Goal: Task Accomplishment & Management: Complete application form

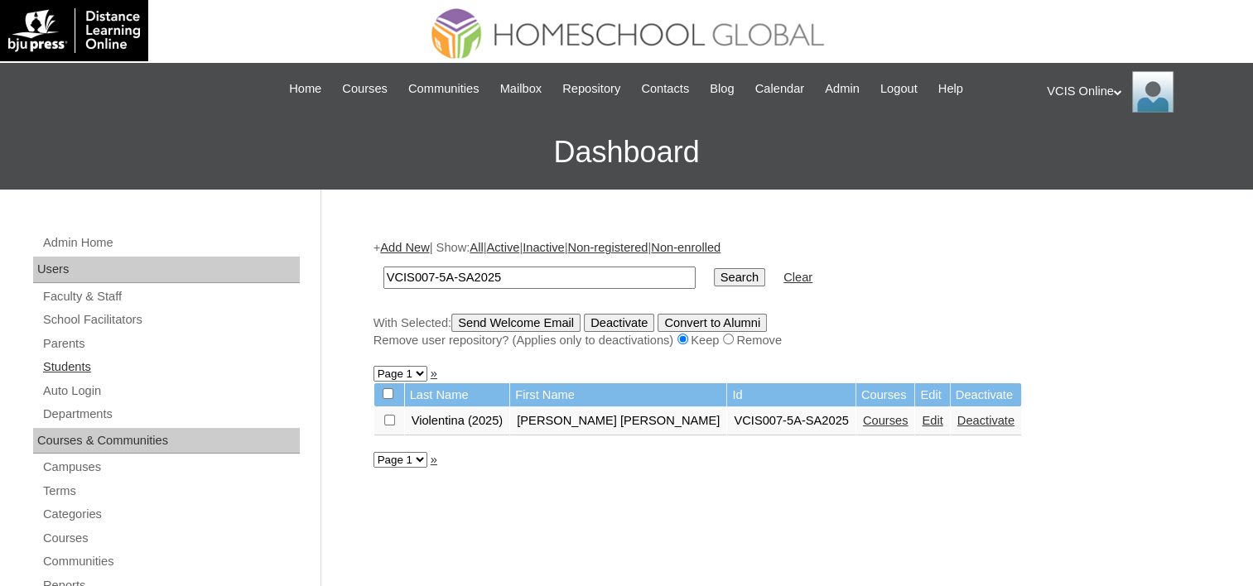
click at [59, 372] on link "Students" at bounding box center [170, 367] width 258 height 21
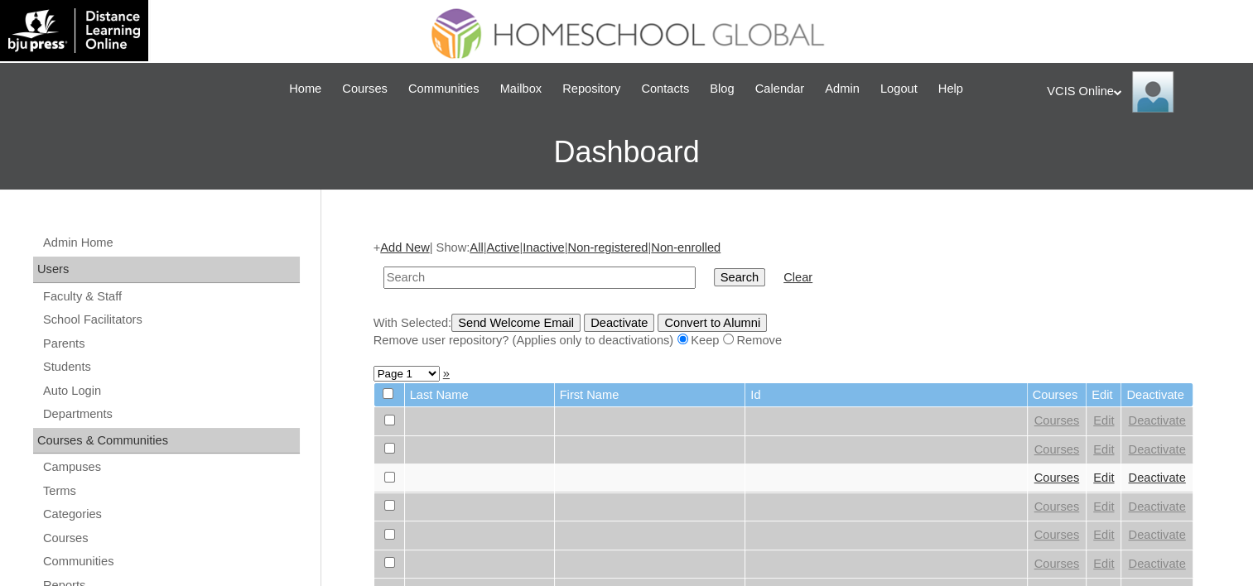
click at [400, 243] on link "Add New" at bounding box center [404, 247] width 49 height 13
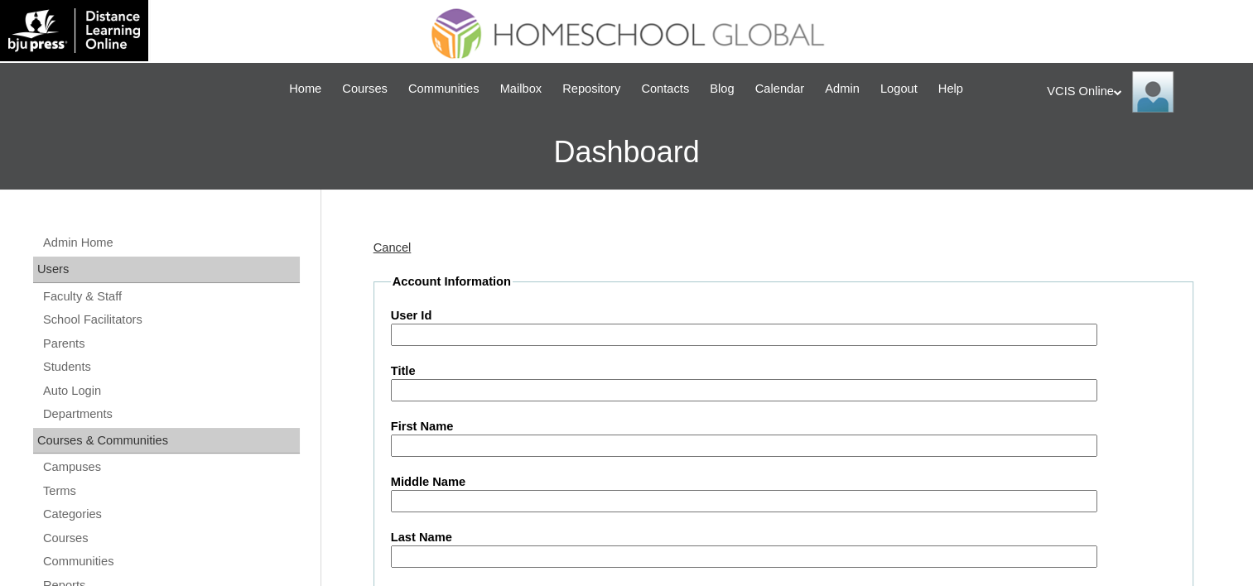
click at [493, 328] on input "User Id" at bounding box center [744, 335] width 706 height 22
paste input "VCIS024-5A-SA2025"
type input "VCIS024-5A-SA2025"
click at [463, 435] on input "First Name" at bounding box center [744, 446] width 706 height 22
paste input "Elijah Rafael"
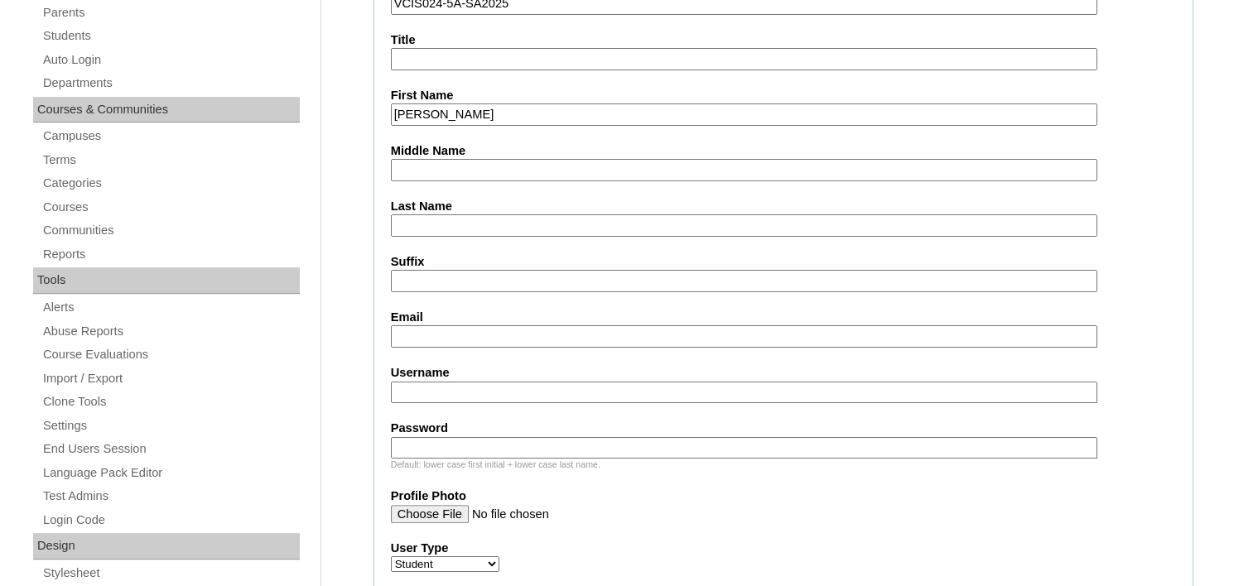
scroll to position [248, 0]
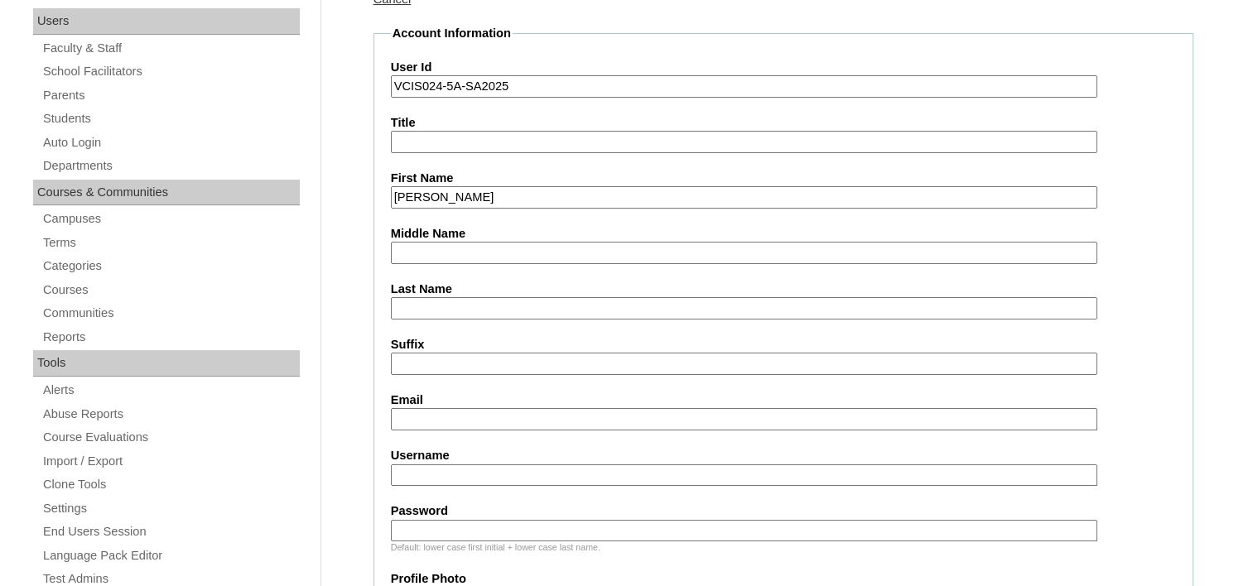
type input "Elijah Rafael"
click at [505, 252] on input "Middle Name" at bounding box center [744, 253] width 706 height 22
paste input "Del Los Santos"
type input "Del Los Santos"
click at [490, 306] on input "Last Name" at bounding box center [744, 308] width 706 height 22
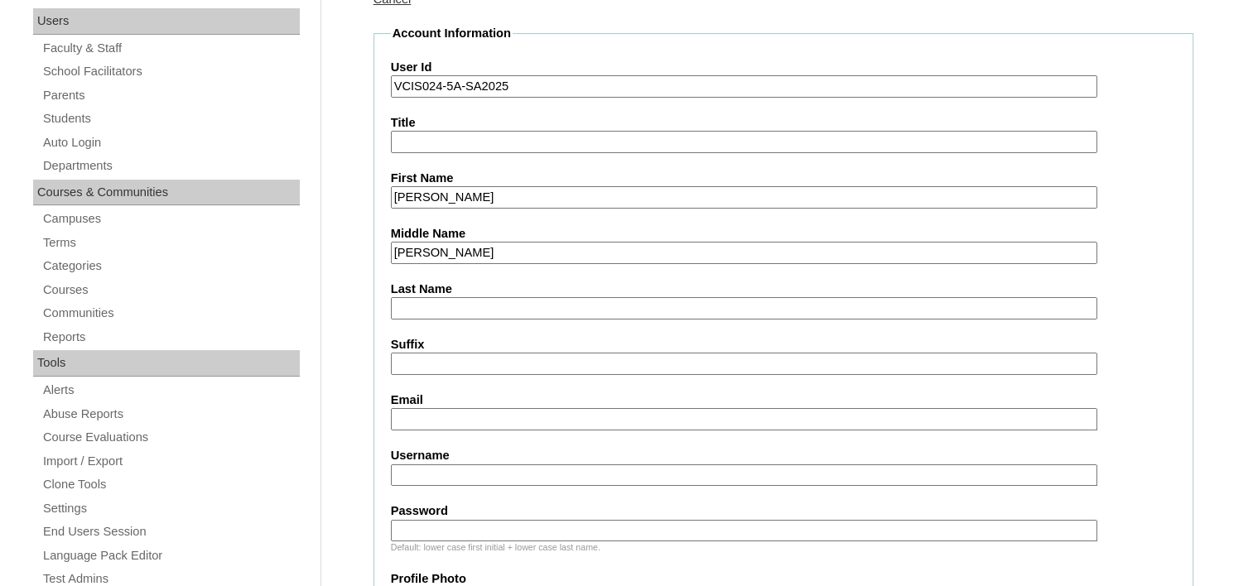
paste input "Ang"
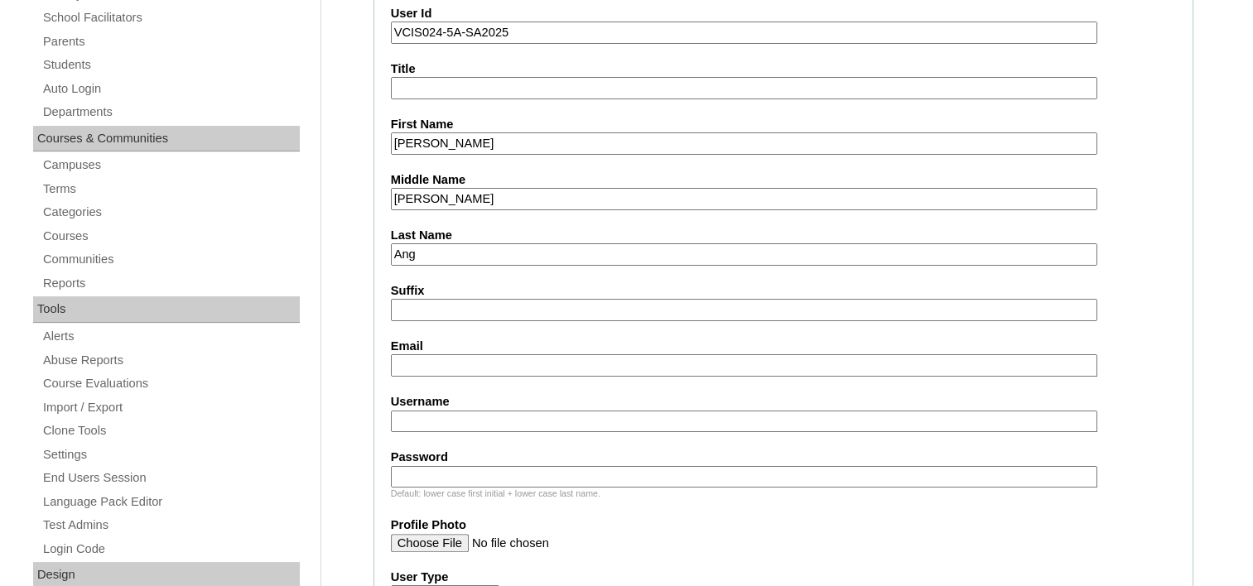
scroll to position [331, 0]
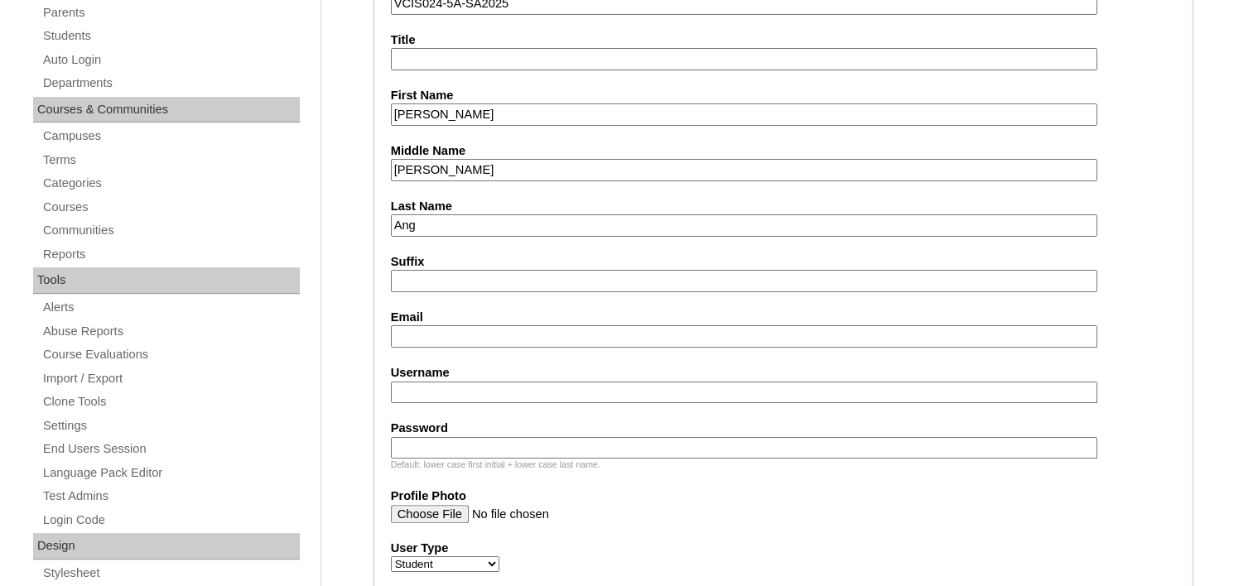
type input "Ang"
click at [470, 325] on input "Email" at bounding box center [744, 336] width 706 height 22
paste input "erang.student@vcis.edu.ph"
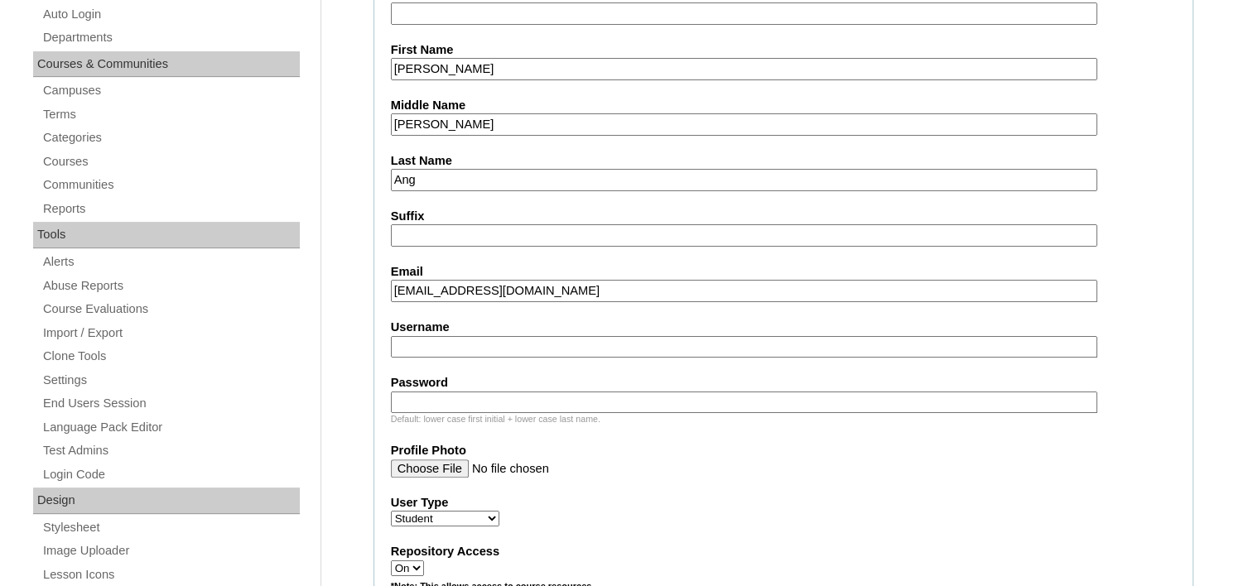
scroll to position [497, 0]
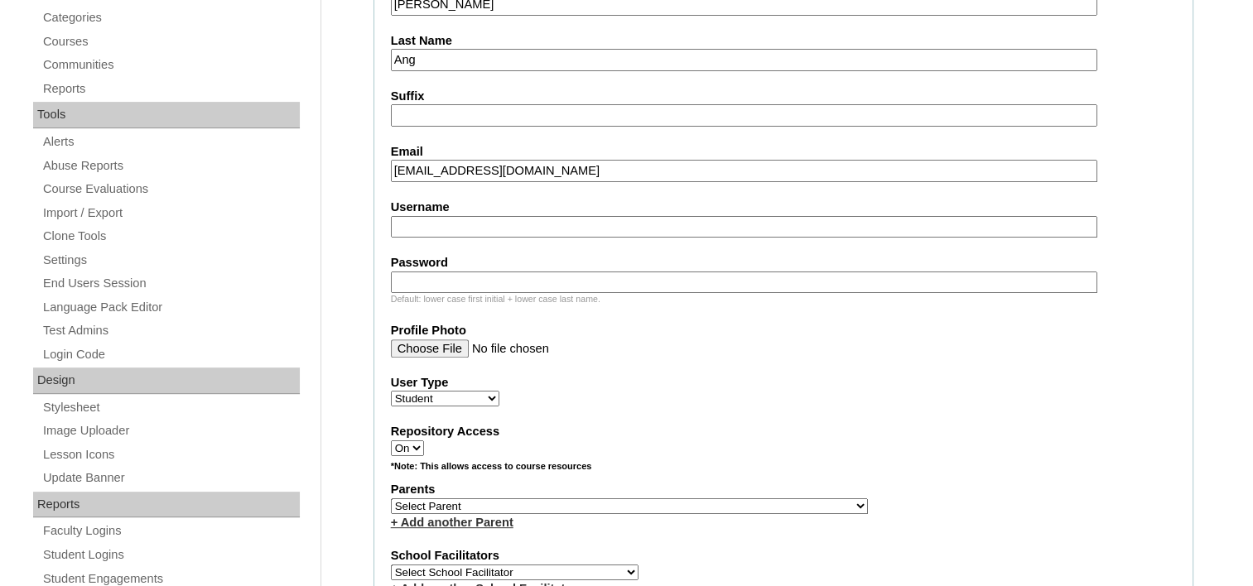
type input "erang.student@vcis.edu.ph"
click at [465, 216] on input "Username" at bounding box center [744, 227] width 706 height 22
paste input "elijah.ang2025"
type input "elijah.ang2025"
click at [467, 272] on input "Password" at bounding box center [744, 283] width 706 height 22
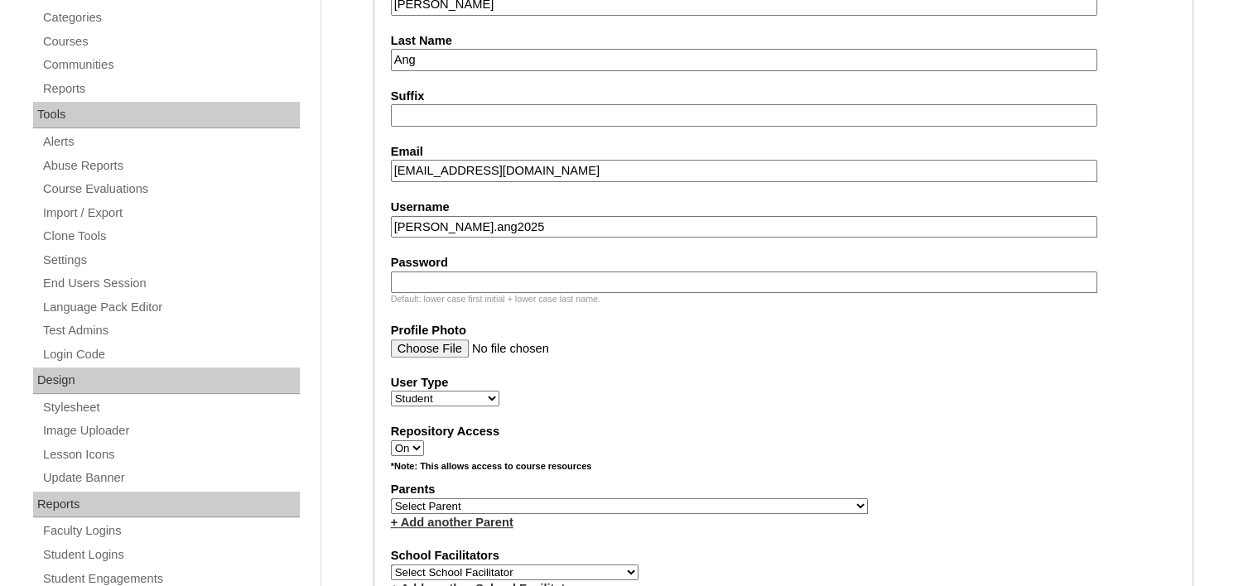
paste input "bSLWcw"
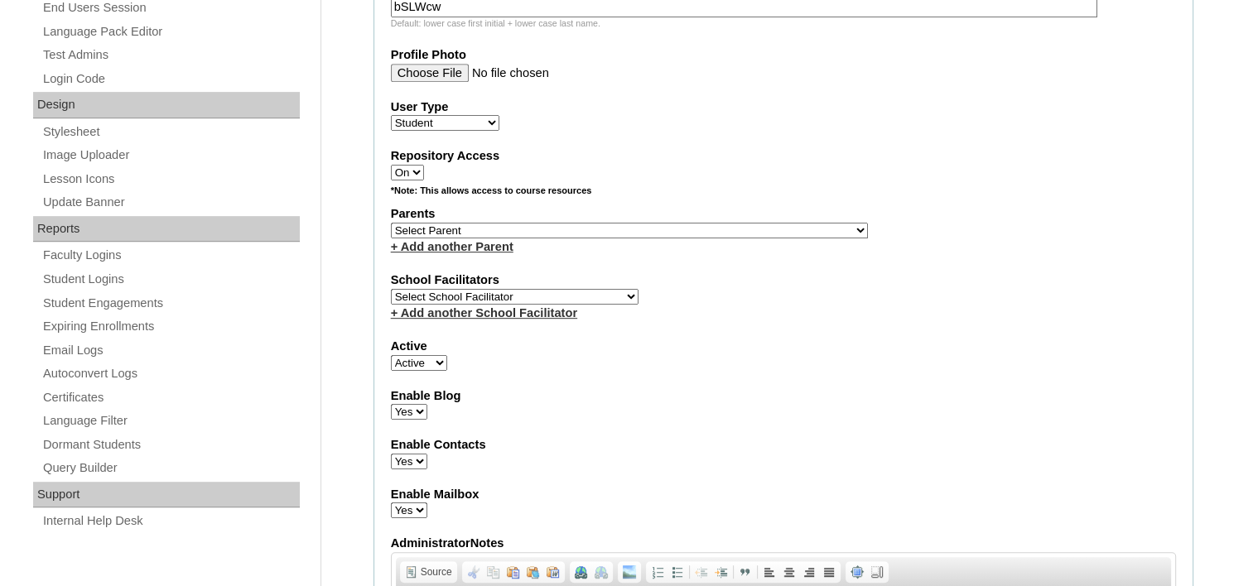
scroll to position [828, 0]
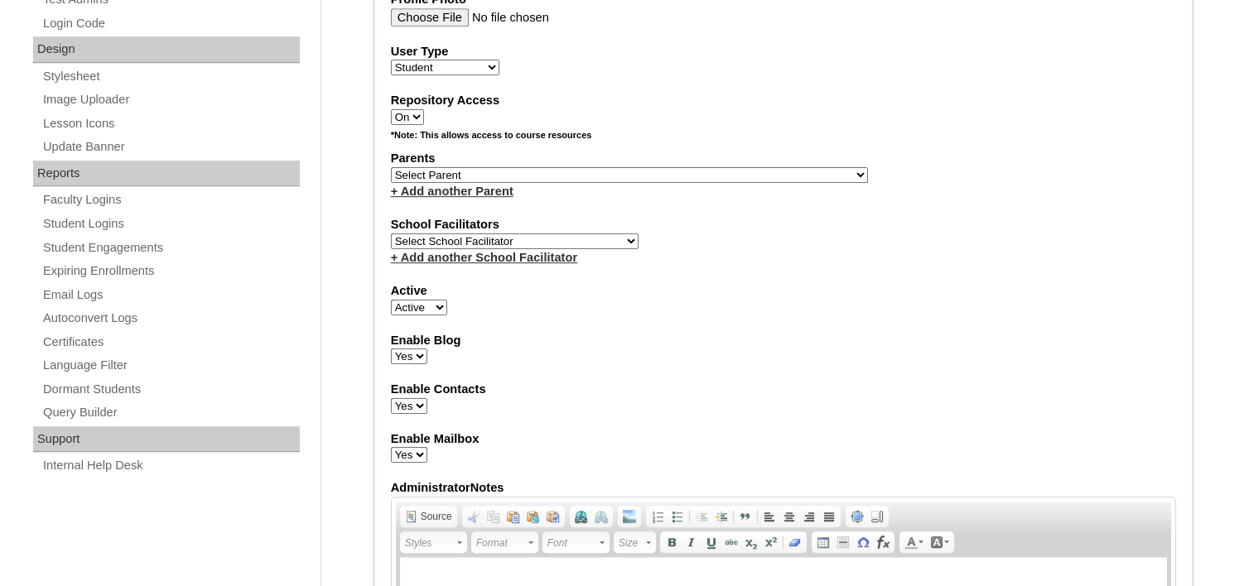
type input "bSLWcw"
click at [667, 167] on select "Select Parent , , , , , , , , , , , , , , , , , , , , , , , , , , , , , , , , ,…" at bounding box center [629, 175] width 477 height 16
select select "42531"
click at [391, 167] on select "Select Parent , , , , , , , , , , , , , , , , , , , , , , , , , , , , , , , , ,…" at bounding box center [629, 175] width 477 height 16
click at [579, 282] on div "Active Active Inactive" at bounding box center [783, 298] width 785 height 33
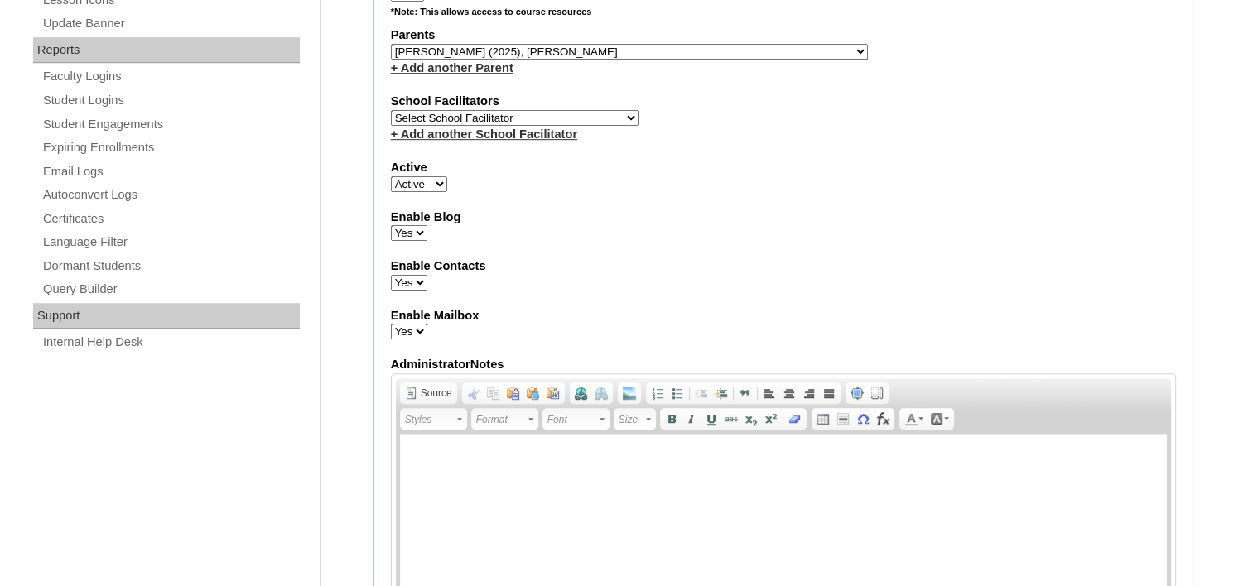
scroll to position [911, 0]
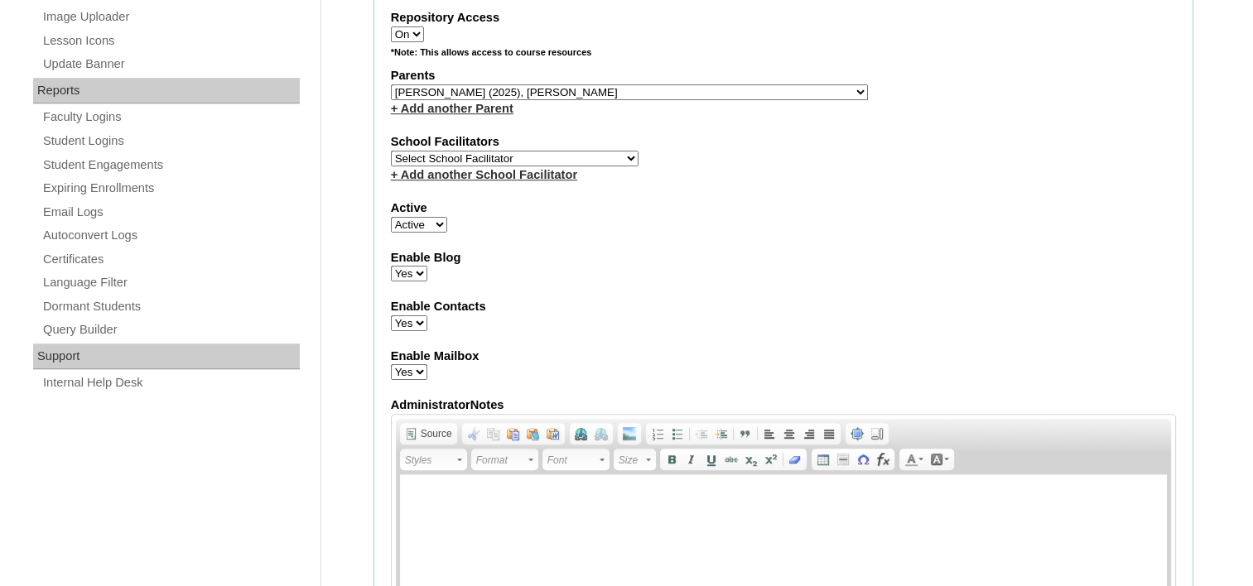
click at [535, 151] on select "Select School Facilitator Norman Añain Ruffa Abadijas Mary Abella Gloryfe Abion…" at bounding box center [515, 159] width 248 height 16
select select "42229"
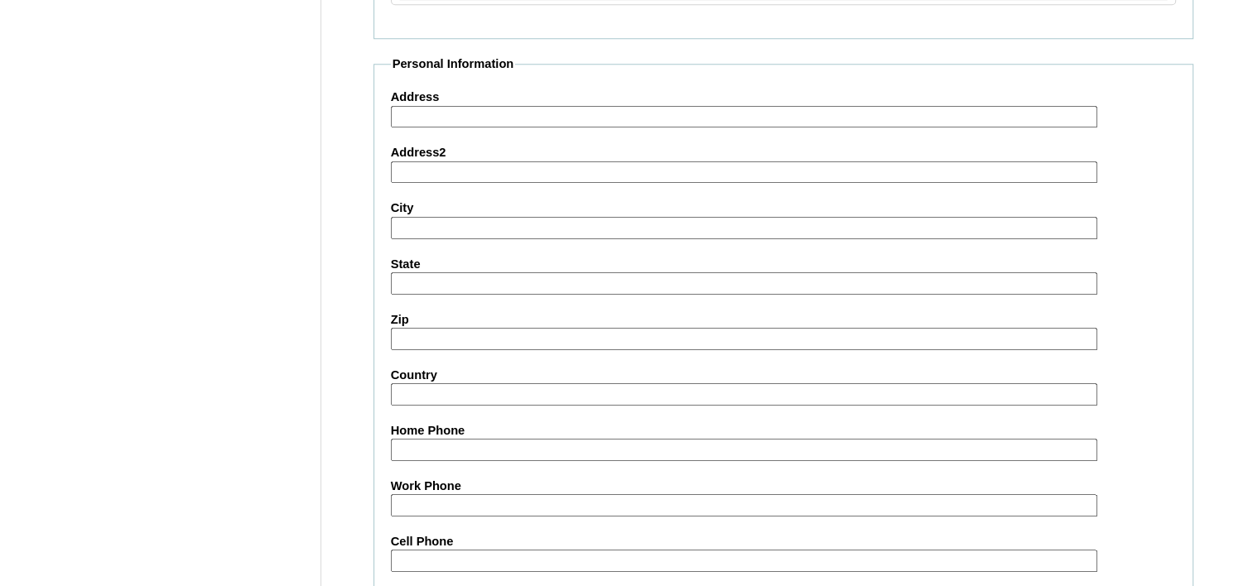
scroll to position [1656, 0]
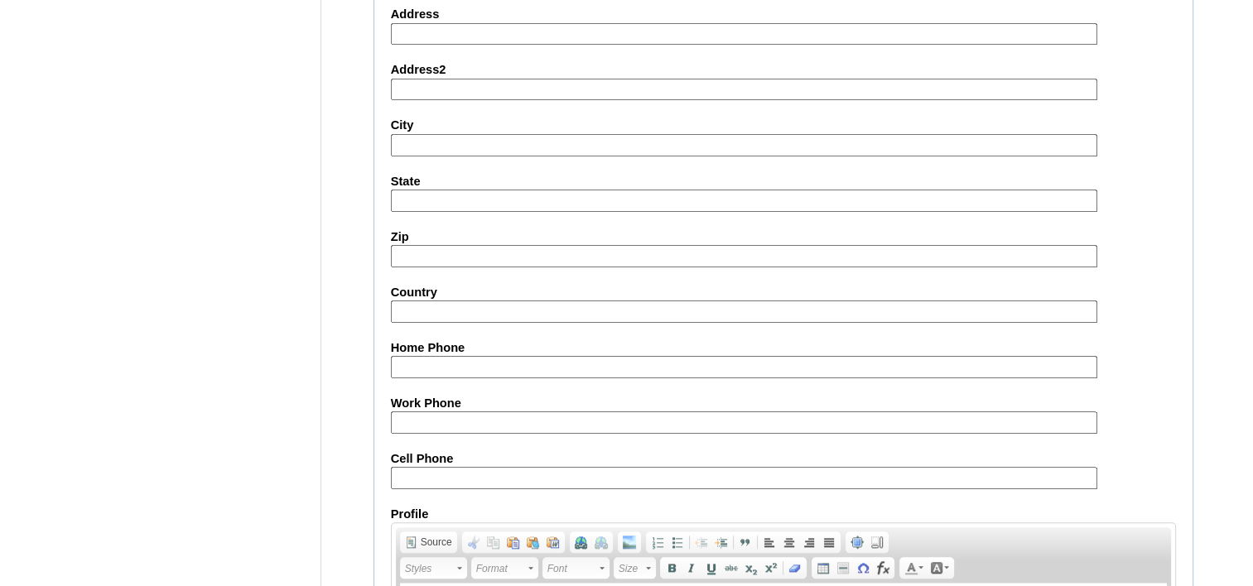
click at [455, 467] on input "Cell Phone" at bounding box center [744, 478] width 706 height 22
paste input "63-639985640727, 63-9175291548"
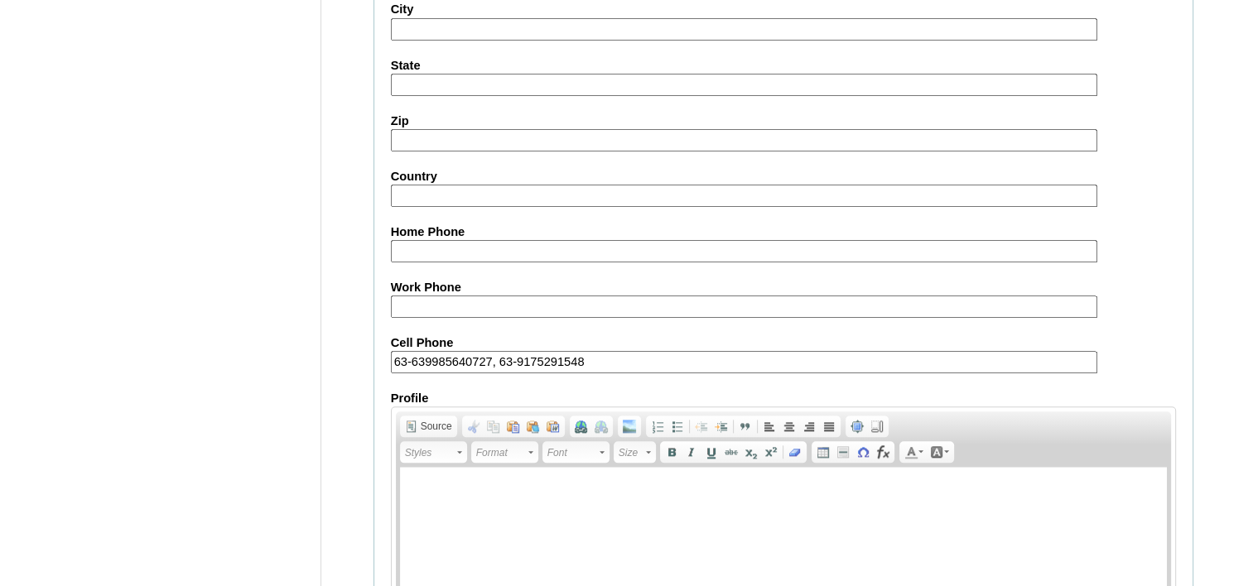
scroll to position [1915, 0]
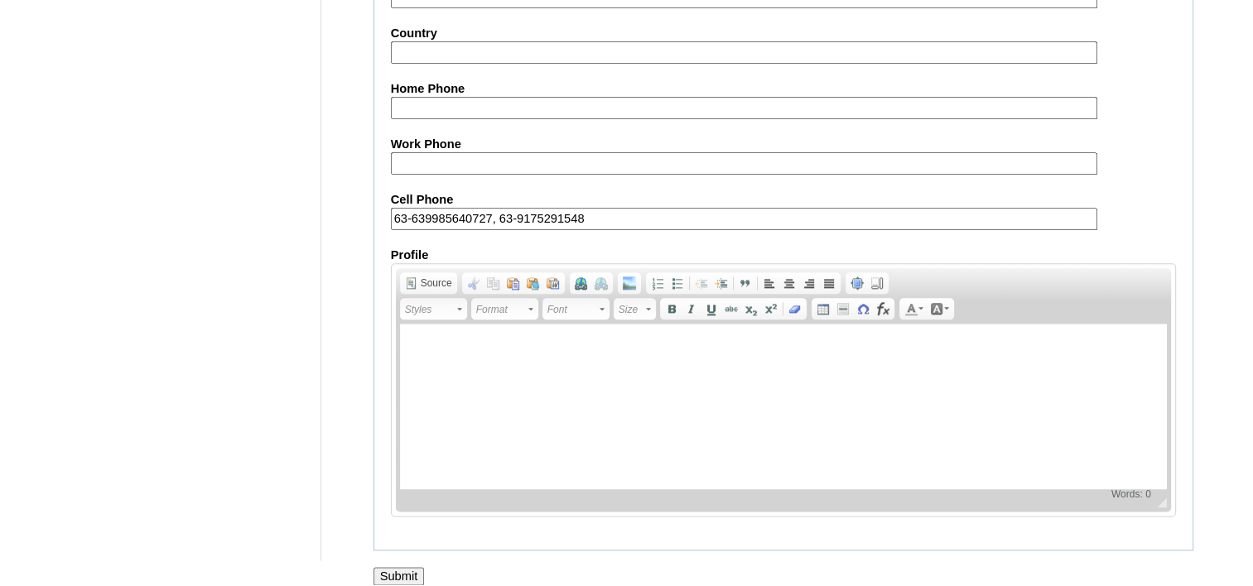
type input "63-639985640727, 63-9175291548"
click at [397, 567] on input "Submit" at bounding box center [398, 576] width 51 height 18
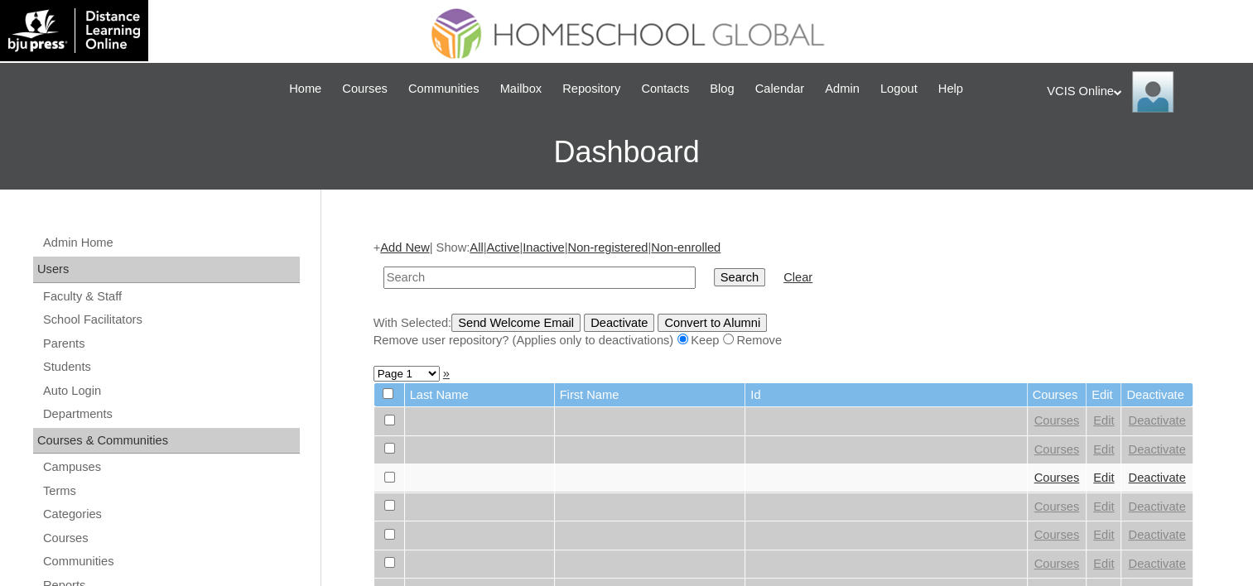
click at [546, 279] on input "text" at bounding box center [539, 278] width 312 height 22
click at [421, 279] on input "VCIS004-5A-SA2025" at bounding box center [539, 278] width 312 height 22
click at [426, 284] on input "VCIS004-5A-SA2025" at bounding box center [539, 278] width 312 height 22
type input "VCIS024-5A-SA2025"
click at [714, 268] on input "Search" at bounding box center [739, 277] width 51 height 18
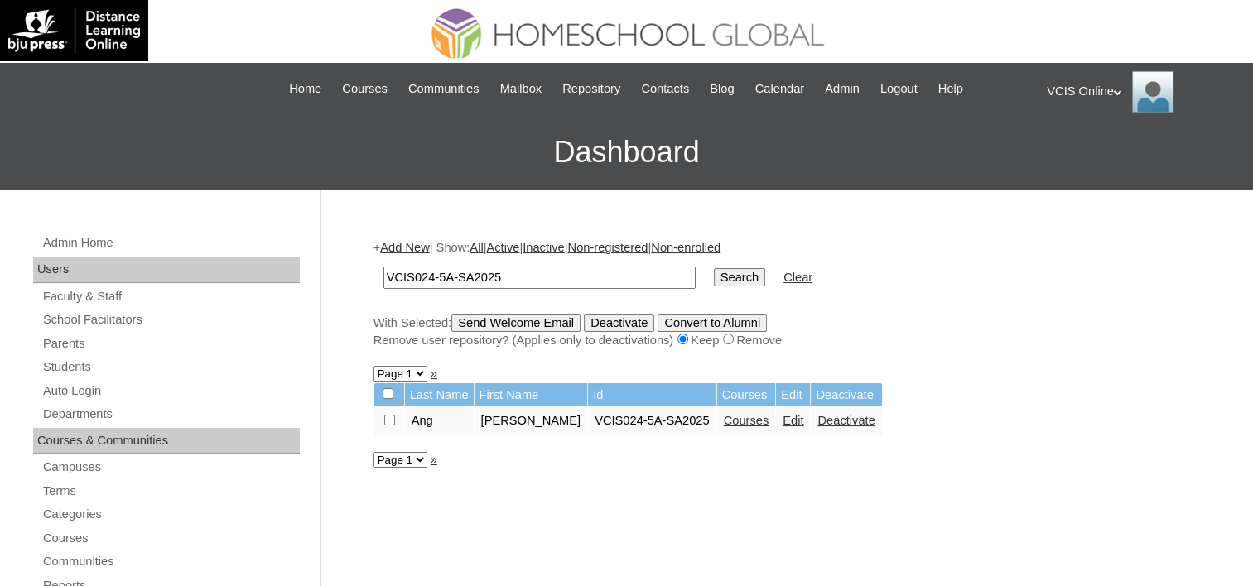
click at [724, 423] on link "Courses" at bounding box center [747, 420] width 46 height 13
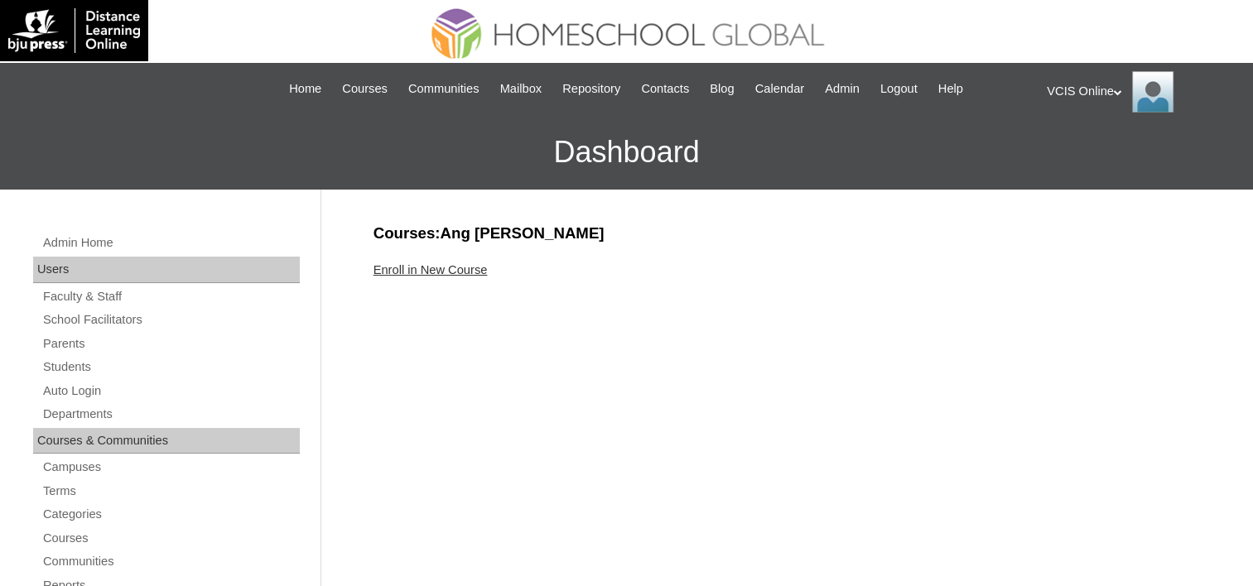
click at [453, 263] on link "Enroll in New Course" at bounding box center [430, 269] width 114 height 13
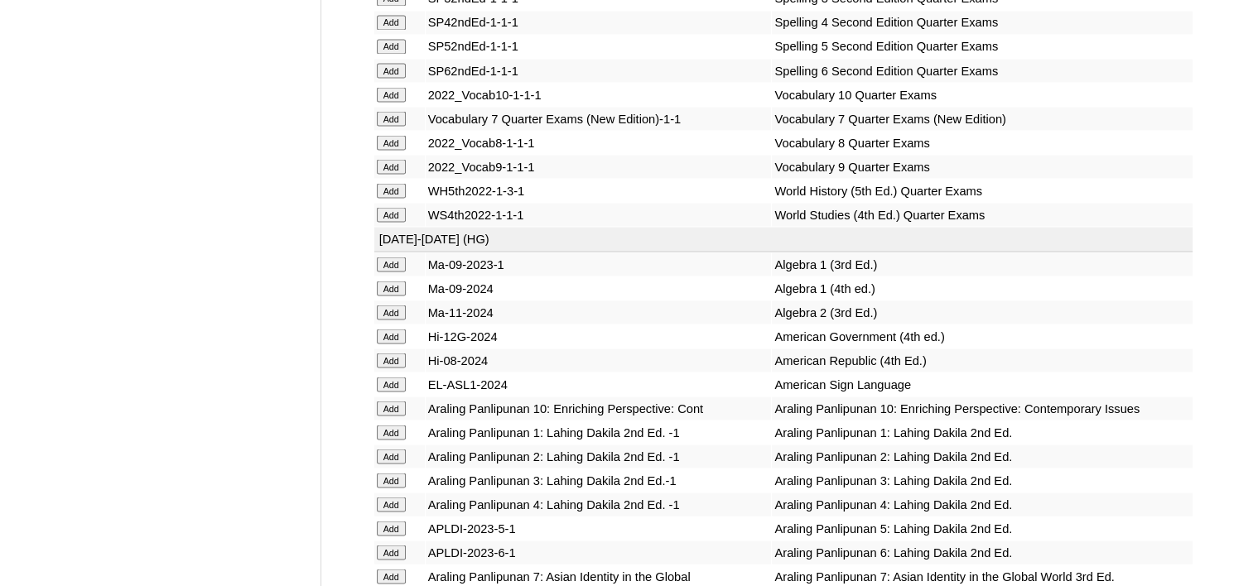
scroll to position [3146, 0]
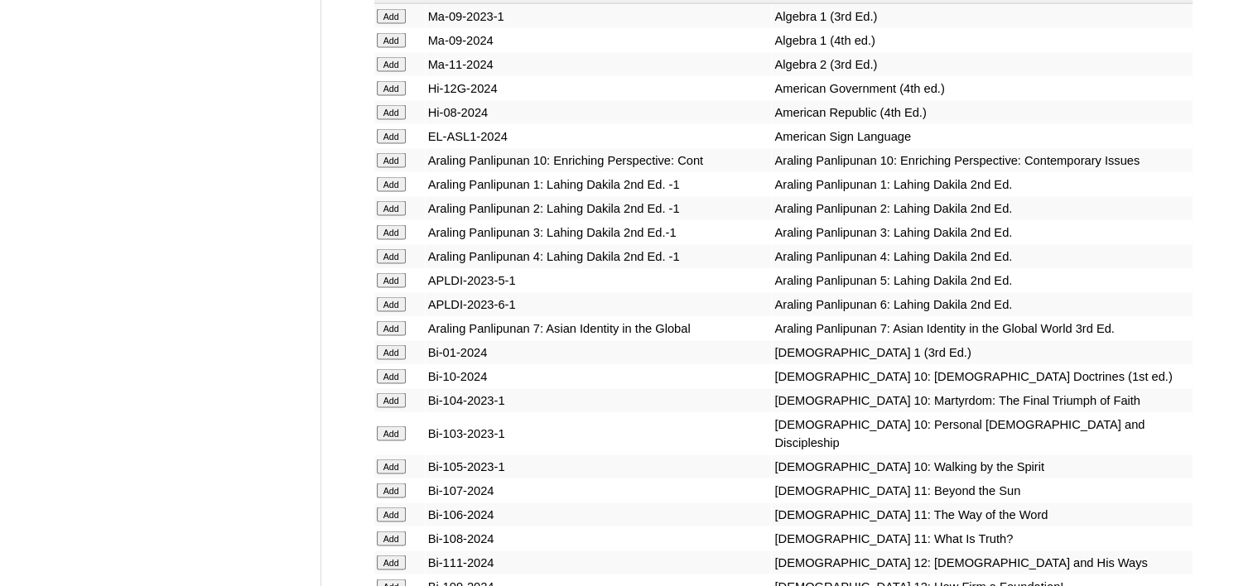
scroll to position [3312, 0]
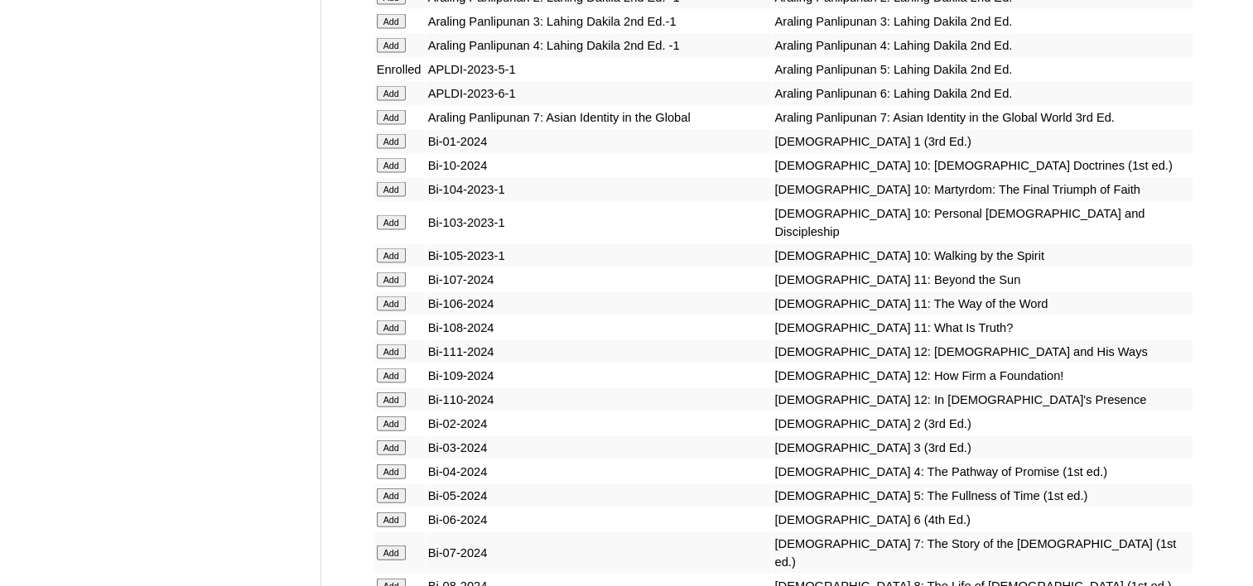
scroll to position [3808, 0]
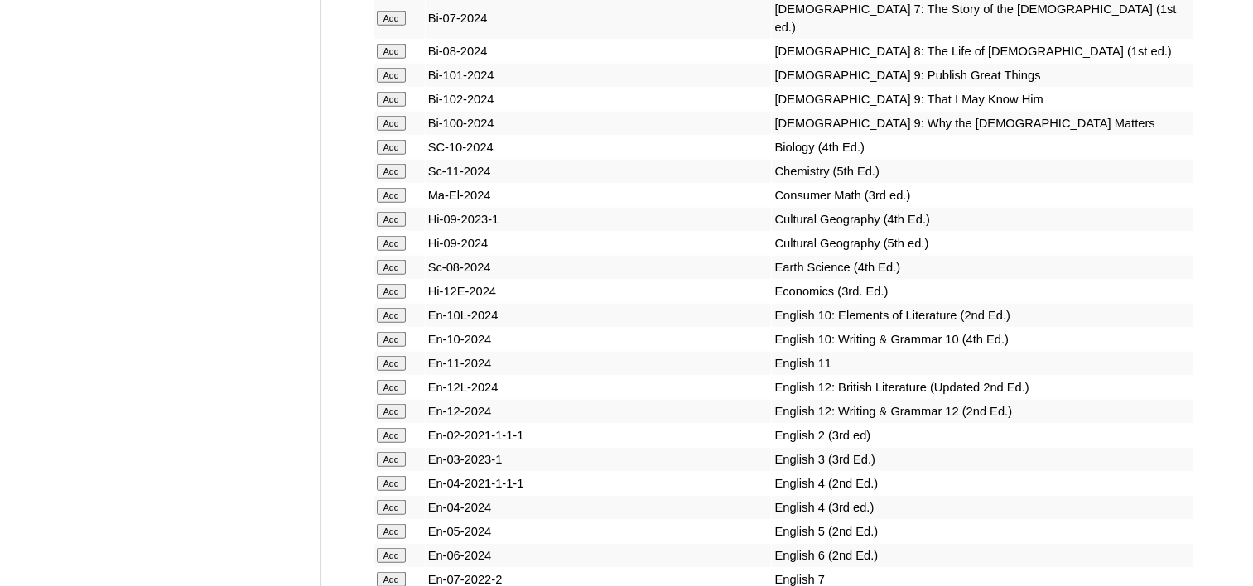
scroll to position [4222, 0]
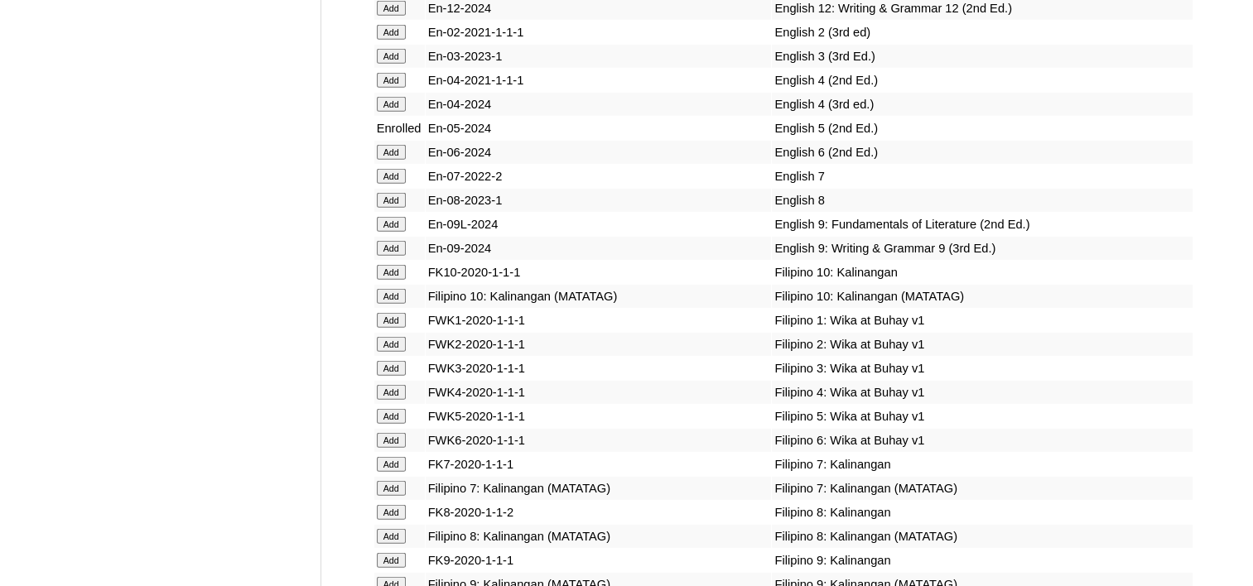
scroll to position [4471, 0]
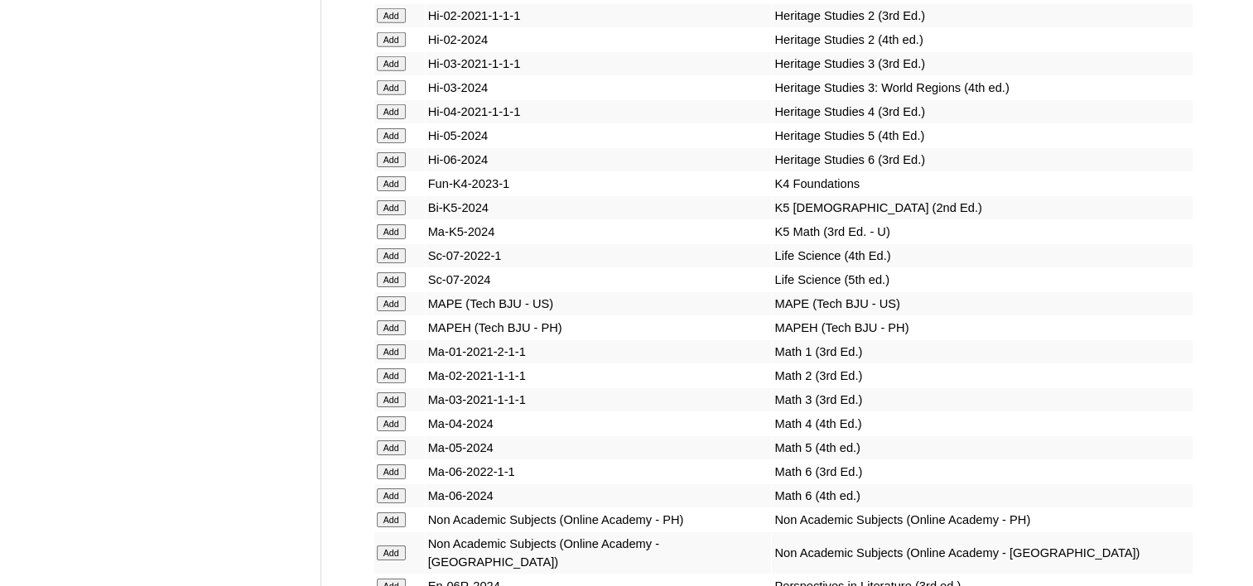
scroll to position [5381, 0]
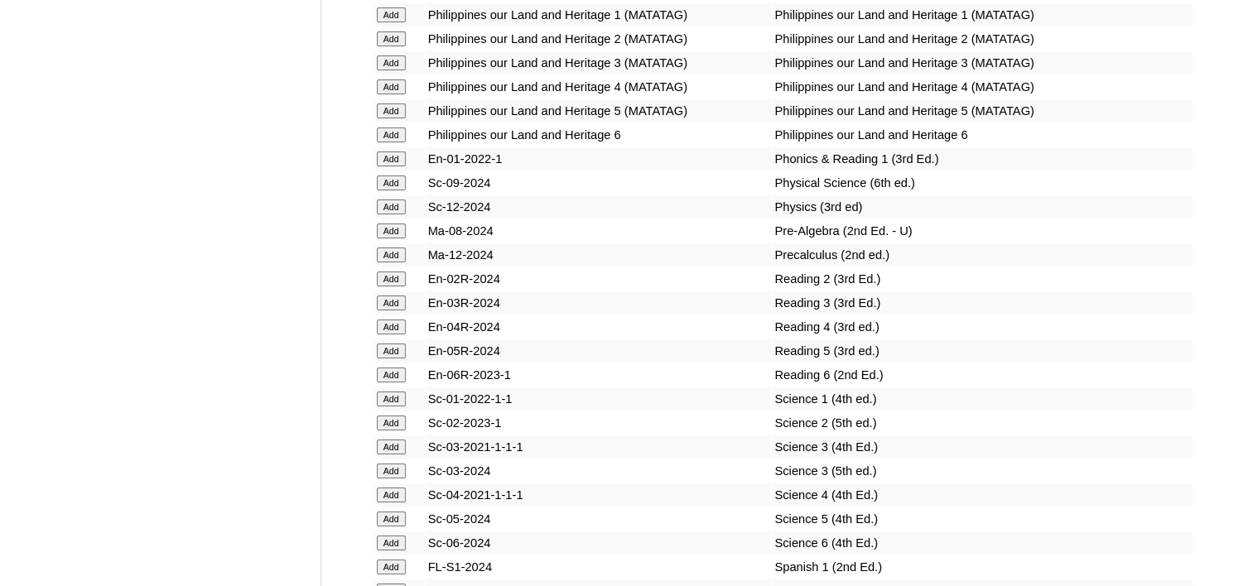
scroll to position [5961, 0]
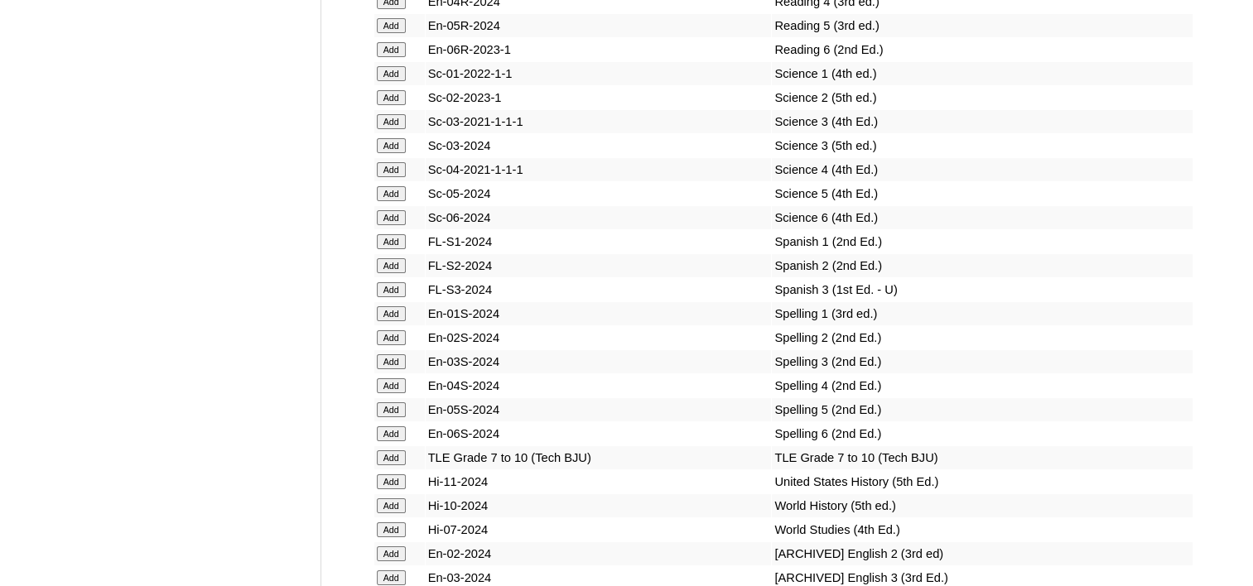
scroll to position [6375, 0]
